Goal: Navigation & Orientation: Find specific page/section

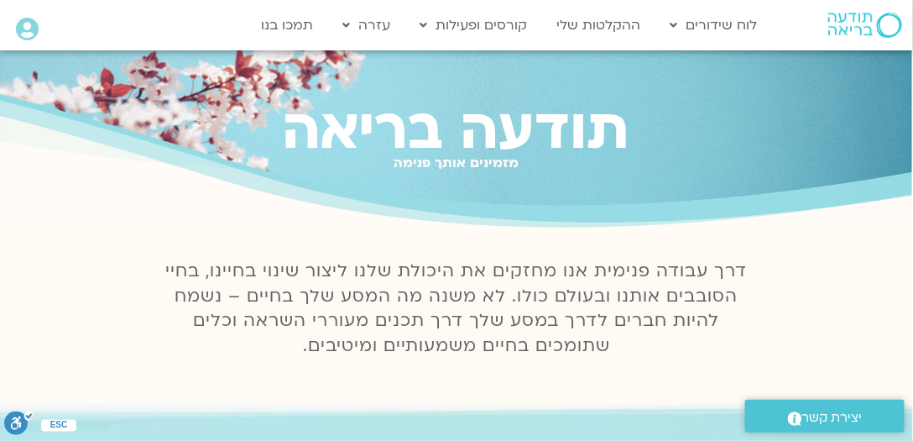
click at [28, 29] on icon at bounding box center [27, 30] width 23 height 24
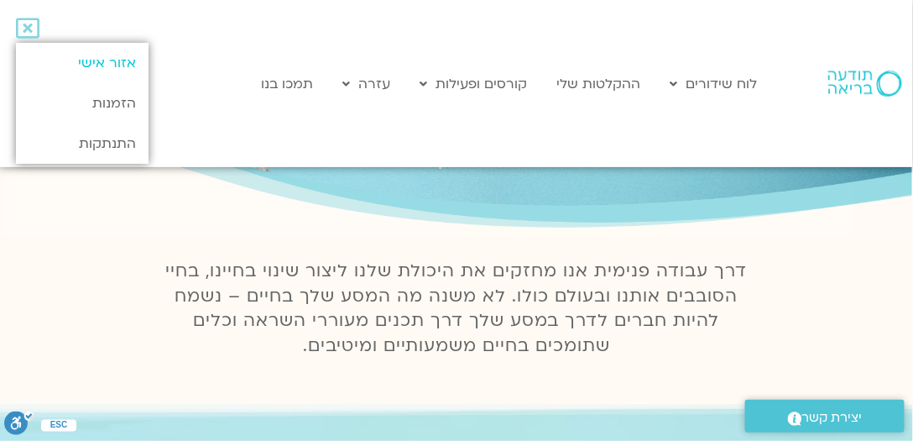
click at [116, 62] on link "אזור אישי" at bounding box center [82, 63] width 133 height 40
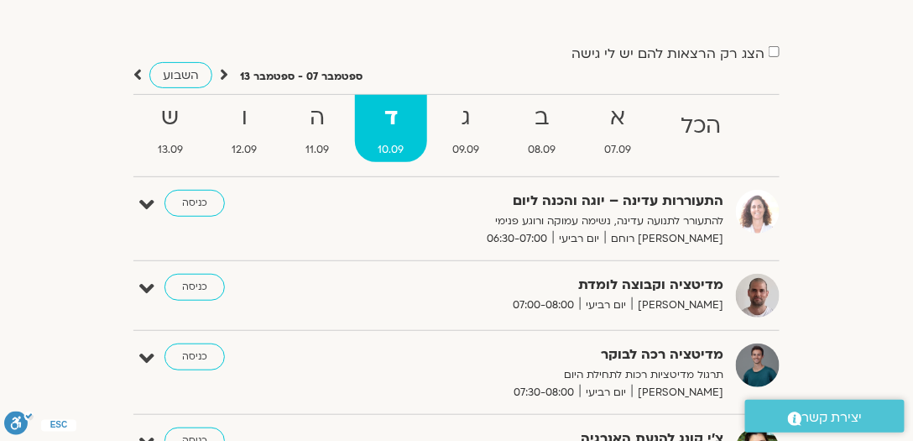
scroll to position [128, 0]
